Goal: Check status

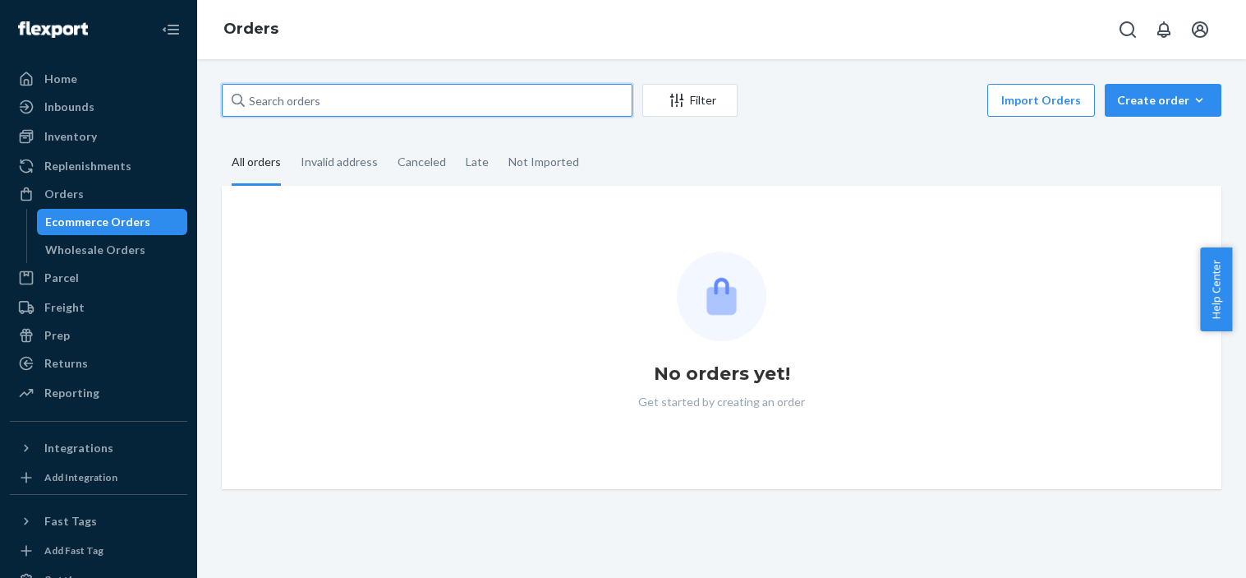
click at [289, 100] on input "text" at bounding box center [427, 100] width 411 height 33
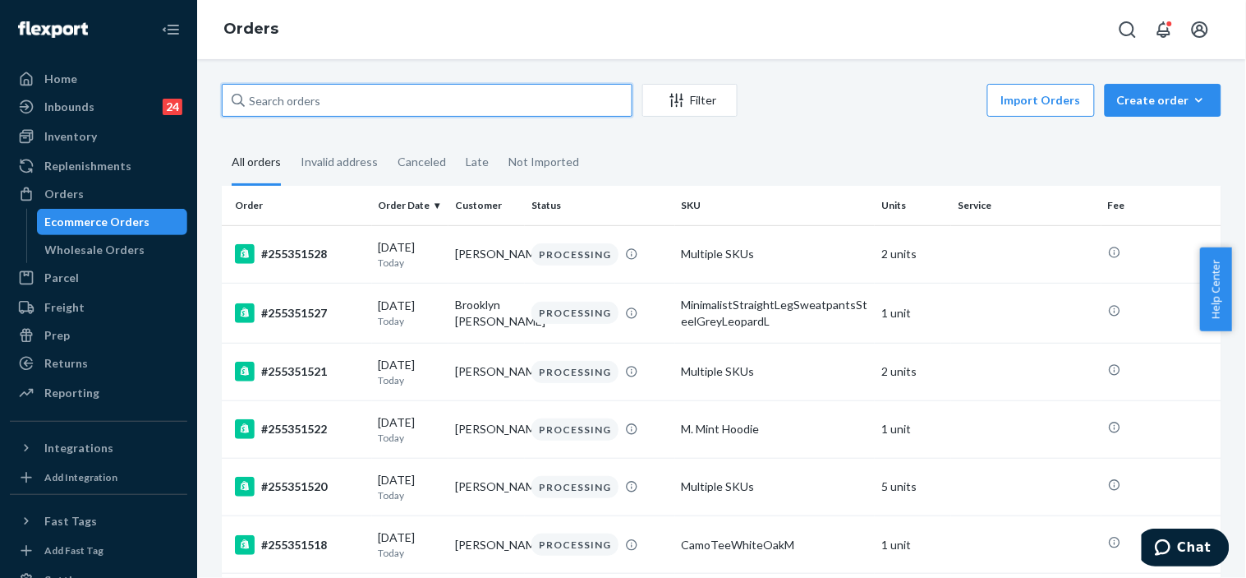
paste input "255286607"
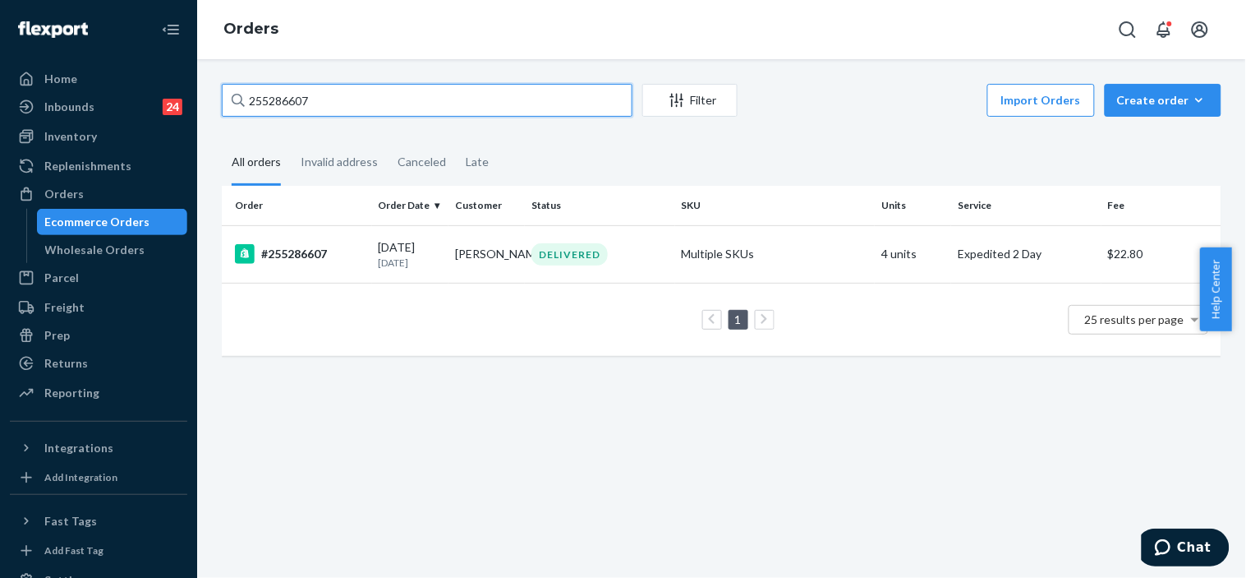
click at [289, 100] on input "255286607" at bounding box center [427, 100] width 411 height 33
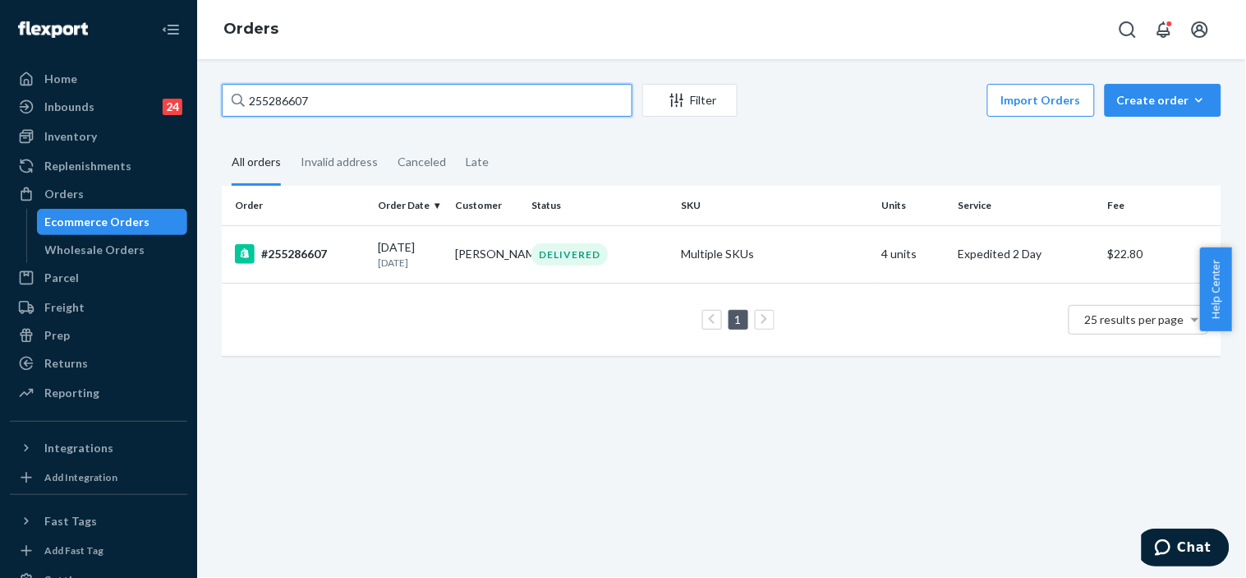
click at [289, 100] on input "255286607" at bounding box center [427, 100] width 411 height 33
type input "255286607"
click at [526, 274] on td "DELIVERED" at bounding box center [600, 254] width 150 height 58
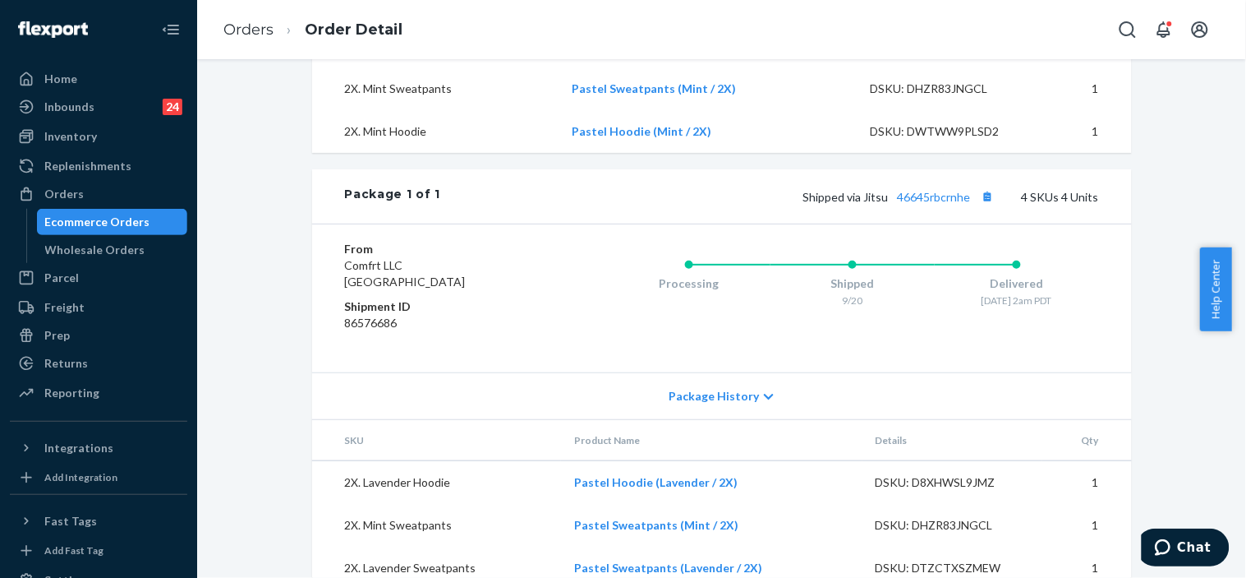
scroll to position [662, 0]
click at [945, 203] on link "46645rbcrnhe" at bounding box center [934, 196] width 73 height 14
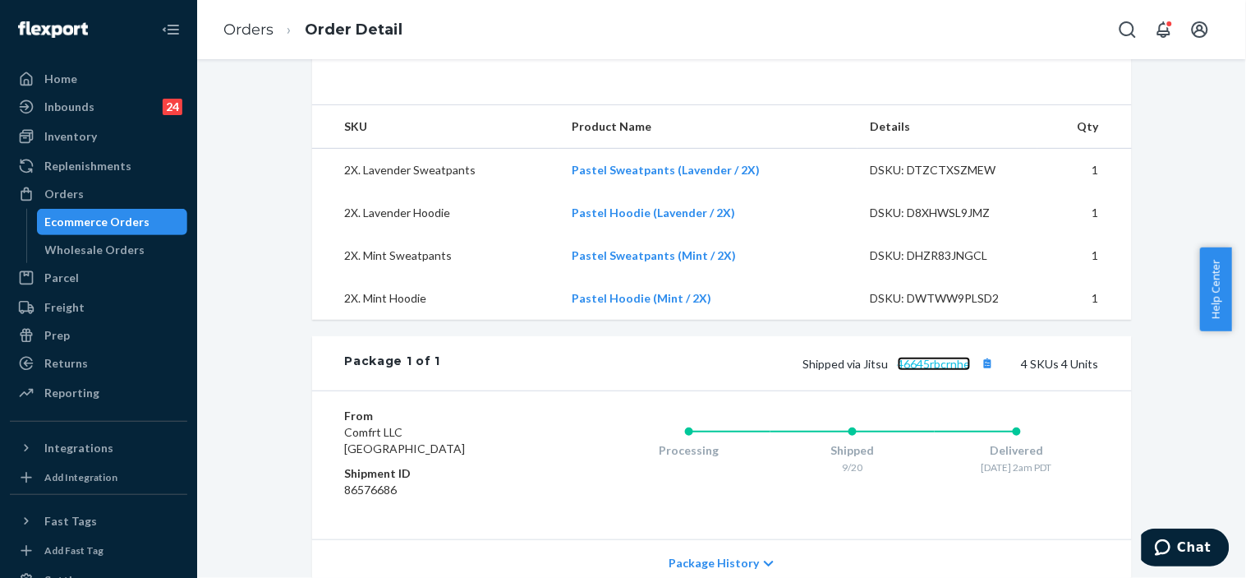
scroll to position [495, 0]
drag, startPoint x: 859, startPoint y: 391, endPoint x: 966, endPoint y: 394, distance: 106.9
click at [966, 370] on span "Shipped via Jitsu 46645rbcrnhe" at bounding box center [902, 363] width 196 height 14
copy span "Jitsu 46645rbcrnhe"
click at [880, 431] on div "From Comfrt LLC [GEOGRAPHIC_DATA] Shipment ID 86576686 Processing Shipped 9/20 …" at bounding box center [722, 463] width 820 height 149
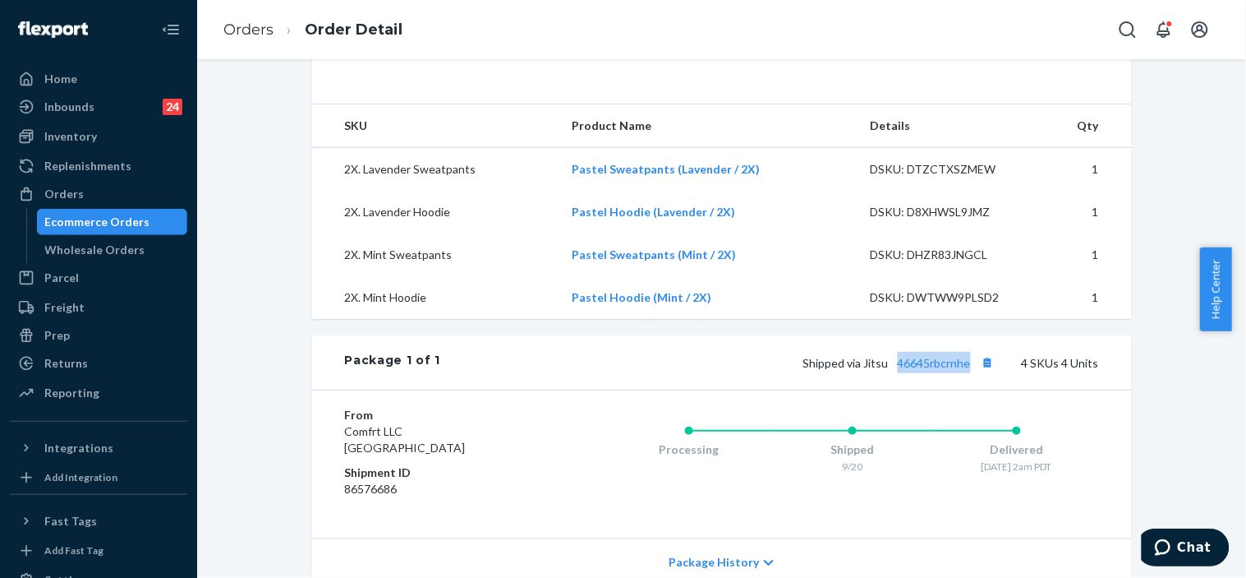
drag, startPoint x: 890, startPoint y: 393, endPoint x: 969, endPoint y: 392, distance: 79.7
click at [969, 370] on span "Shipped via Jitsu 46645rbcrnhe" at bounding box center [902, 363] width 196 height 14
copy link "46645rbcrnhe"
